Goal: Transaction & Acquisition: Book appointment/travel/reservation

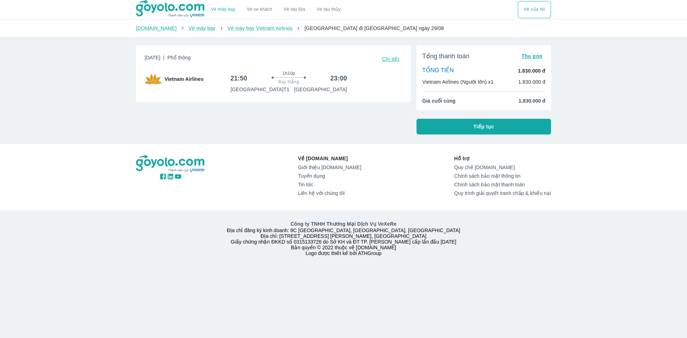
click at [493, 130] on span "Tiếp tục" at bounding box center [483, 126] width 21 height 7
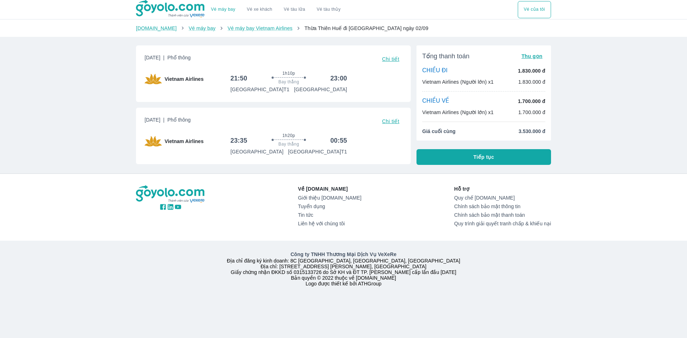
click at [479, 157] on span "Tiếp tục" at bounding box center [483, 157] width 21 height 7
